Goal: Find contact information: Find contact information

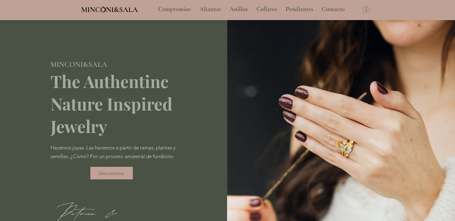
type input "**********"
select select "**********"
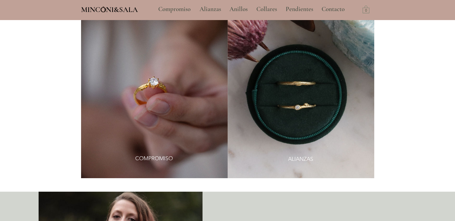
scroll to position [449, 0]
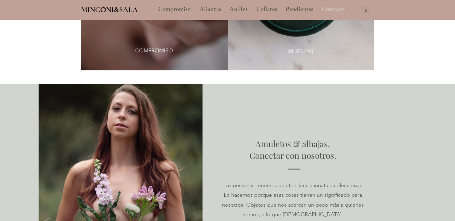
click at [328, 12] on p "Contacto" at bounding box center [333, 9] width 29 height 15
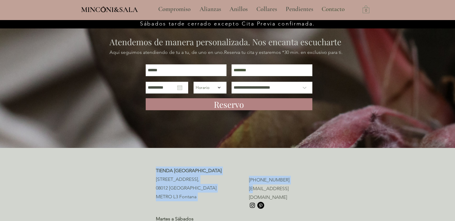
drag, startPoint x: 247, startPoint y: 189, endPoint x: 253, endPoint y: 188, distance: 6.5
click at [253, 188] on section "TIENDA BARCELONA [STREET_ADDRESS], 08012 [GEOGRAPHIC_DATA] [GEOGRAPHIC_DATA] [P…" at bounding box center [227, 199] width 455 height 102
click at [243, 188] on p "08012 [GEOGRAPHIC_DATA]" at bounding box center [201, 188] width 90 height 9
click at [246, 188] on div at bounding box center [227, 199] width 455 height 102
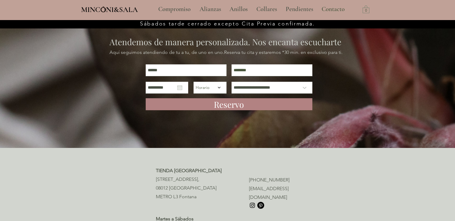
click at [238, 195] on p "METRO L3 Fontana" at bounding box center [201, 196] width 90 height 9
drag, startPoint x: 245, startPoint y: 189, endPoint x: 251, endPoint y: 189, distance: 6.0
click at [251, 189] on div "TIENDA BARCELONA [STREET_ADDRESS], 08012 [GEOGRAPHIC_DATA] [GEOGRAPHIC_DATA] [P…" at bounding box center [227, 198] width 143 height 65
drag, startPoint x: 311, startPoint y: 196, endPoint x: 309, endPoint y: 193, distance: 4.0
click at [311, 195] on div at bounding box center [227, 199] width 455 height 102
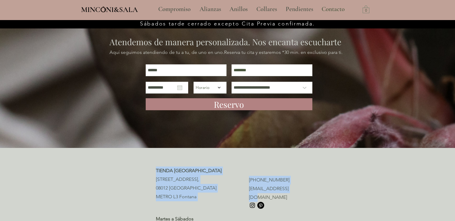
drag, startPoint x: 301, startPoint y: 191, endPoint x: 289, endPoint y: 189, distance: 13.0
click at [289, 189] on section "TIENDA BARCELONA [STREET_ADDRESS], 08012 [GEOGRAPHIC_DATA] [GEOGRAPHIC_DATA] [P…" at bounding box center [227, 199] width 455 height 102
click at [299, 192] on div at bounding box center [227, 199] width 455 height 102
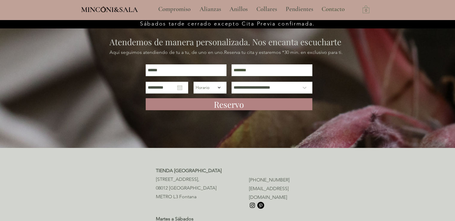
click at [298, 189] on p "[EMAIL_ADDRESS][DOMAIN_NAME]" at bounding box center [274, 192] width 50 height 17
drag, startPoint x: 297, startPoint y: 188, endPoint x: 249, endPoint y: 190, distance: 48.5
click at [249, 190] on p "[EMAIL_ADDRESS][DOMAIN_NAME]" at bounding box center [274, 192] width 50 height 17
copy span "[EMAIL_ADDRESS][DOMAIN_NAME]"
